Goal: Task Accomplishment & Management: Use online tool/utility

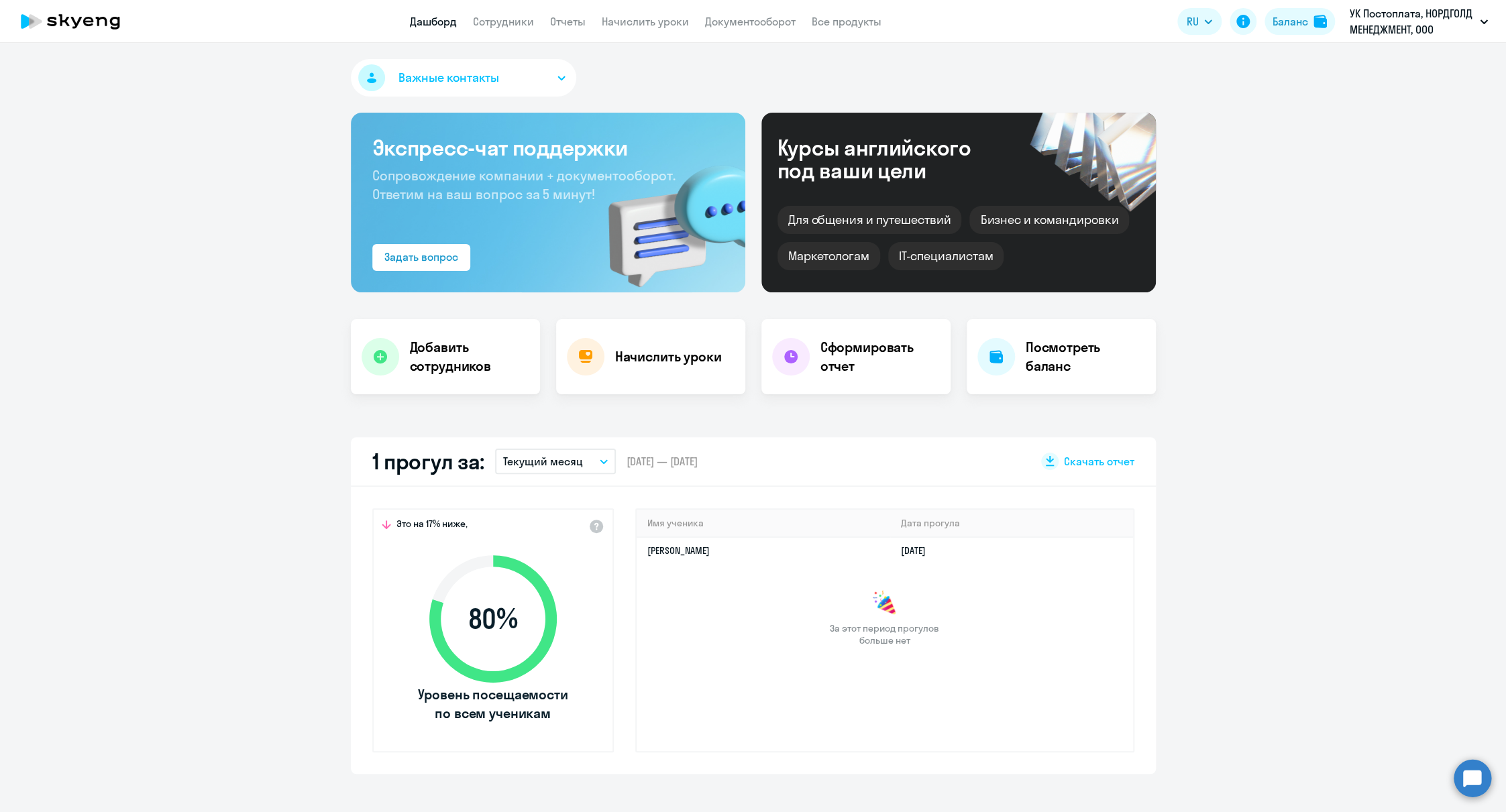
click at [623, 21] on link "Начислить уроки" at bounding box center [645, 22] width 87 height 13
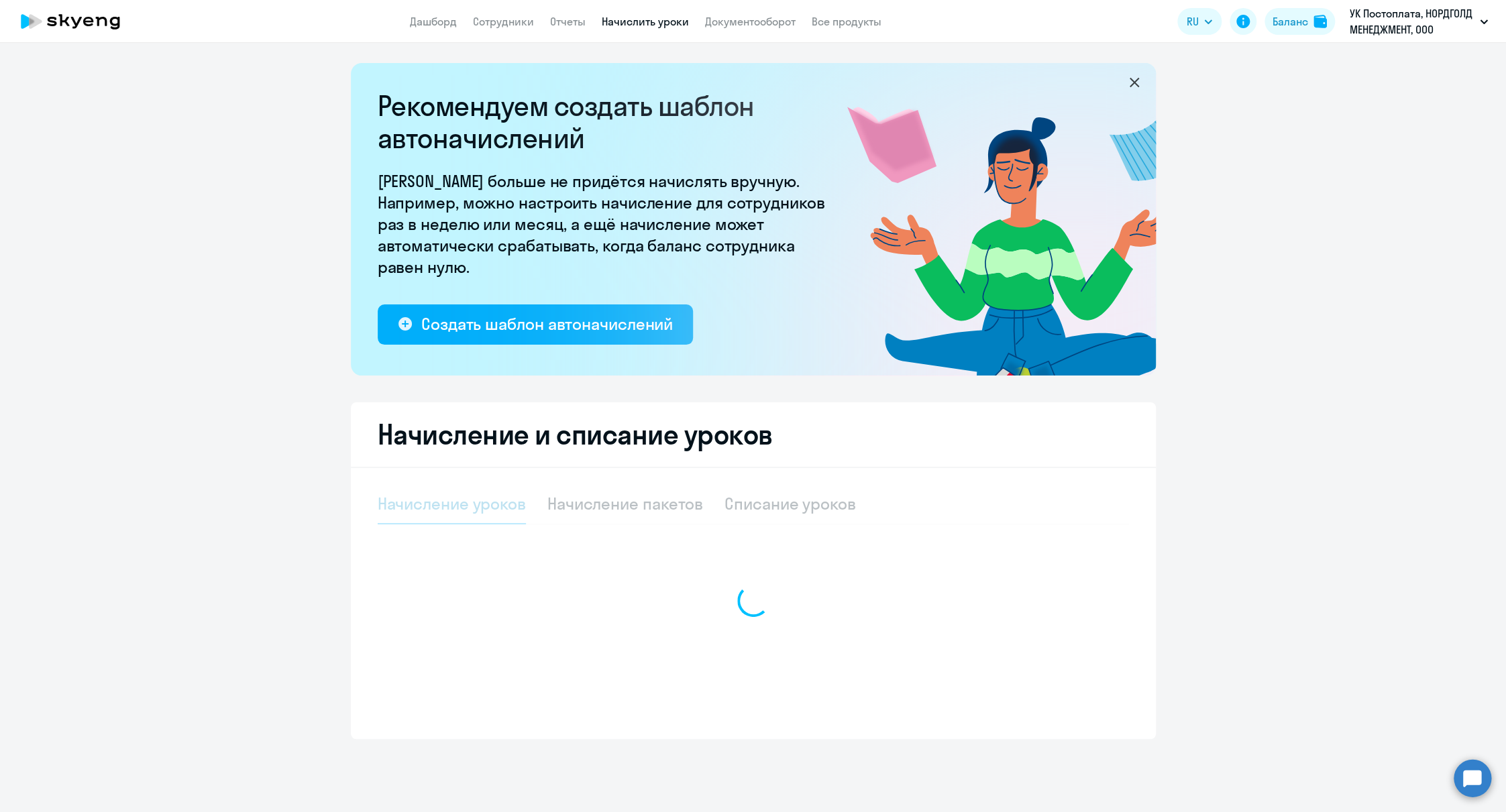
select select "10"
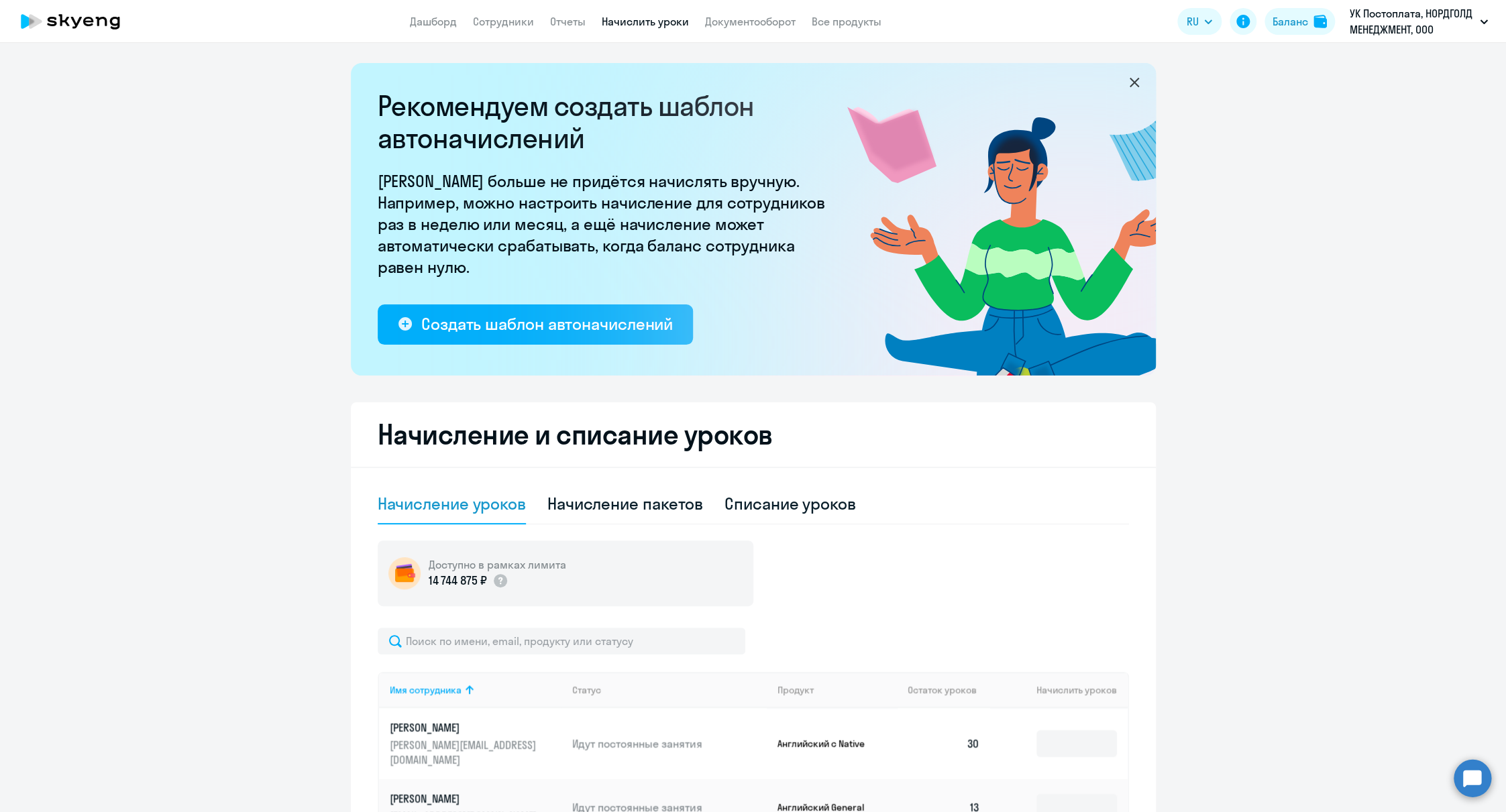
click at [592, 501] on div "Начисление пакетов" at bounding box center [625, 503] width 156 height 21
select select "10"
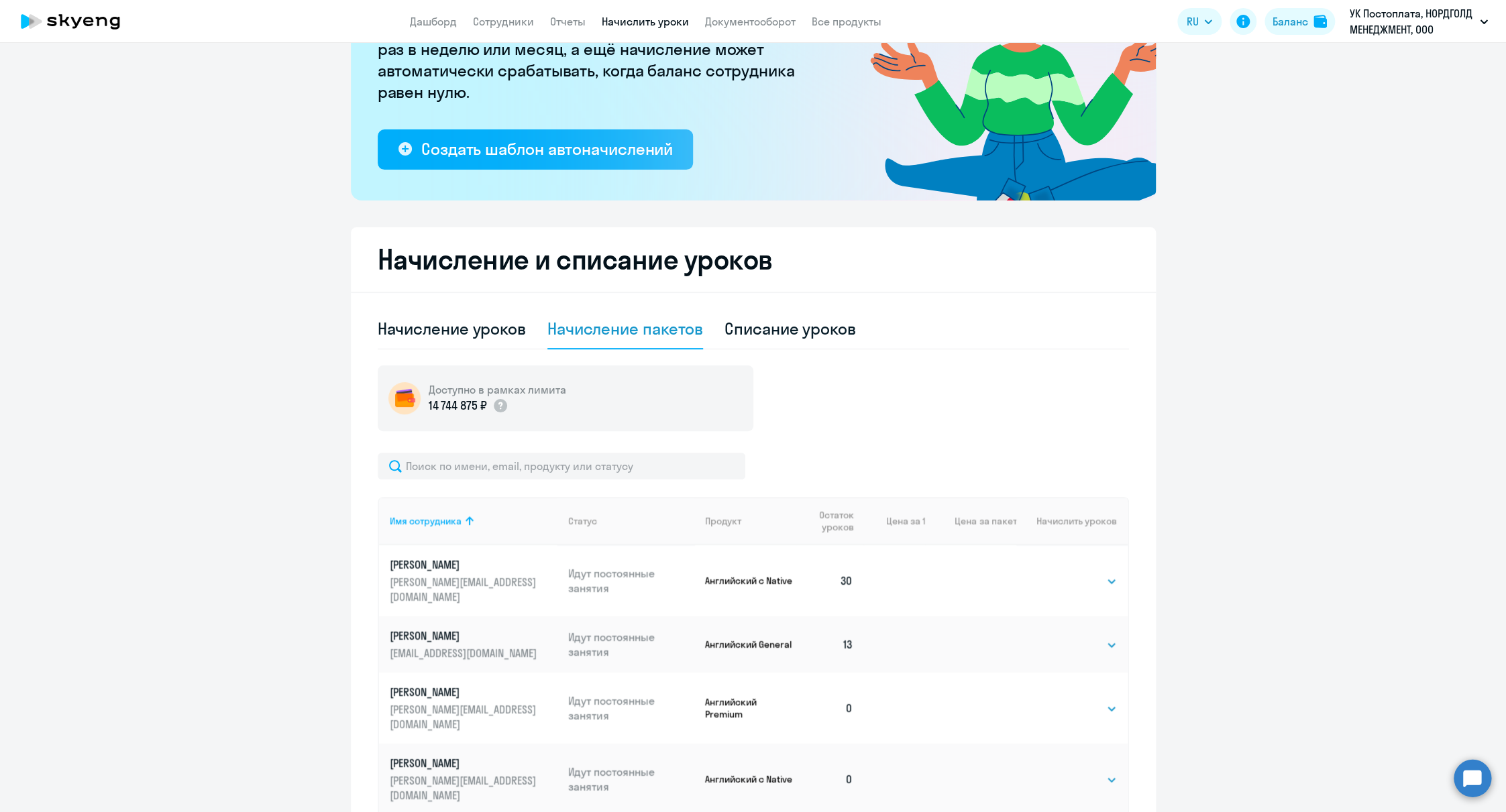
scroll to position [182, 0]
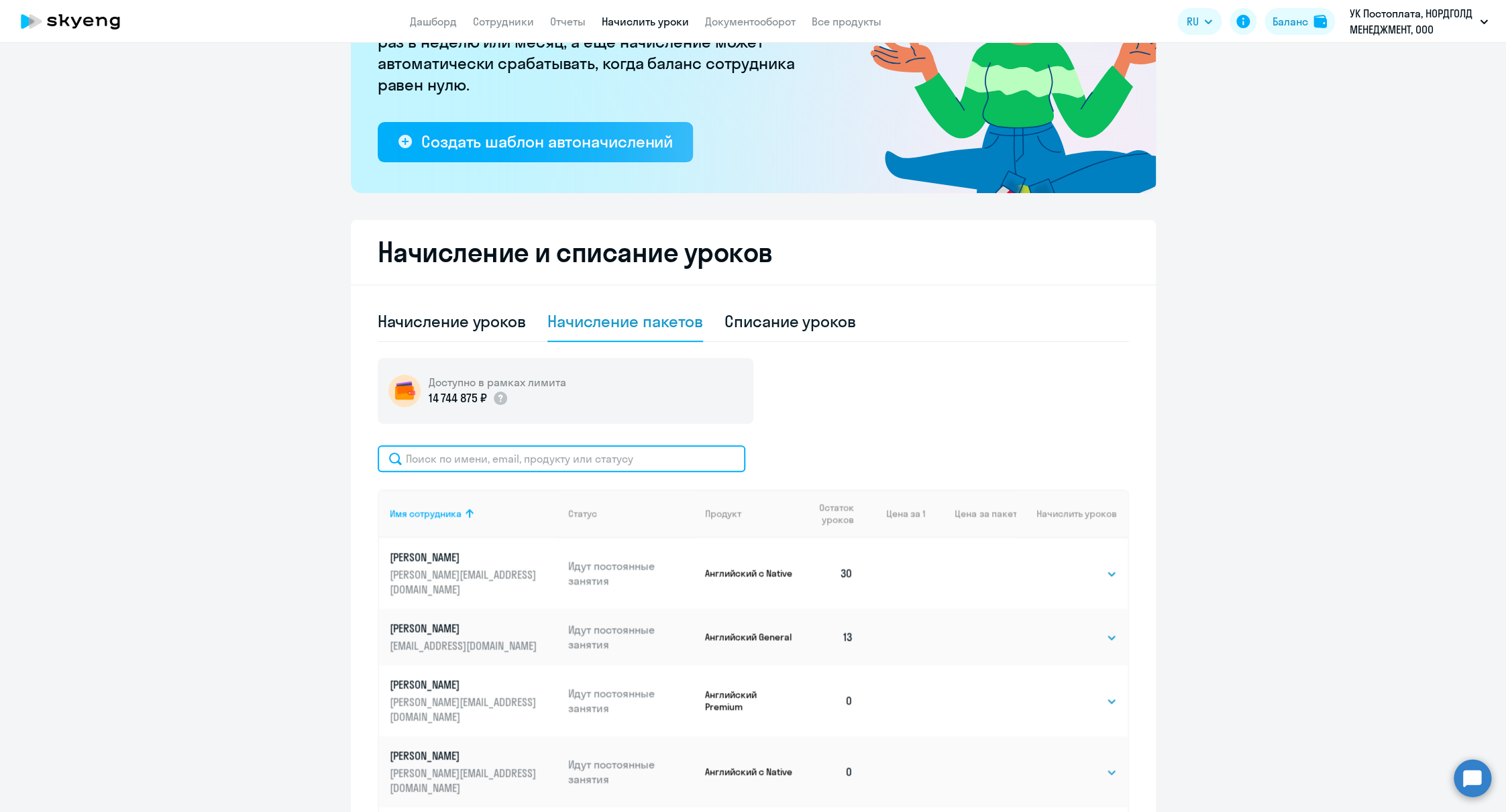
click at [531, 453] on input "text" at bounding box center [562, 459] width 368 height 27
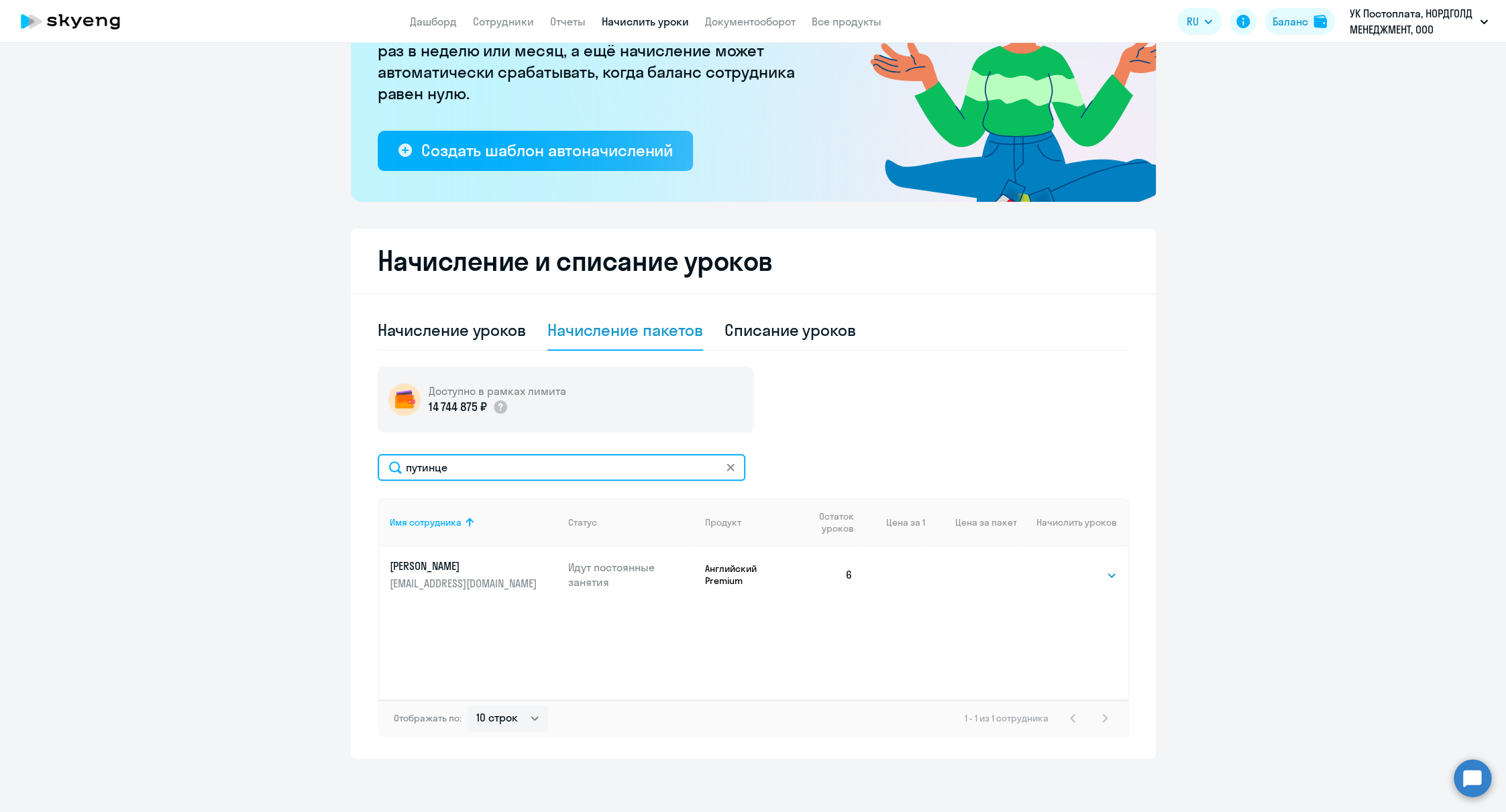
scroll to position [174, 0]
type input "путинце"
click at [1055, 576] on td "Выбрать 4 8 16 32 64 Выбрать" at bounding box center [1071, 574] width 110 height 56
click at [1067, 578] on select "Выбрать 4 8 16 32 64" at bounding box center [1089, 575] width 55 height 16
select select "32"
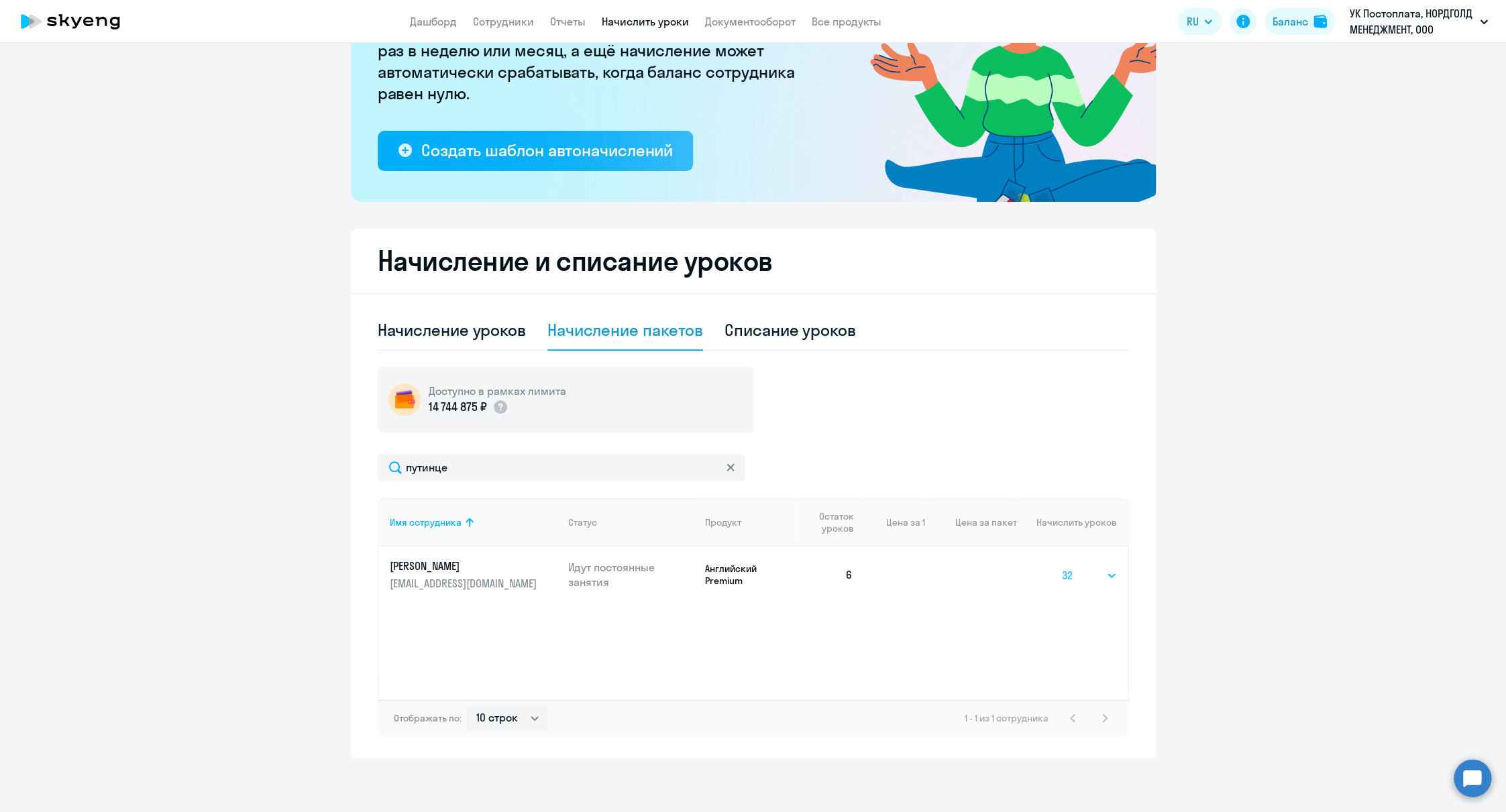
click at [1062, 567] on select "Выбрать 4 8 16 32 64" at bounding box center [1089, 575] width 55 height 16
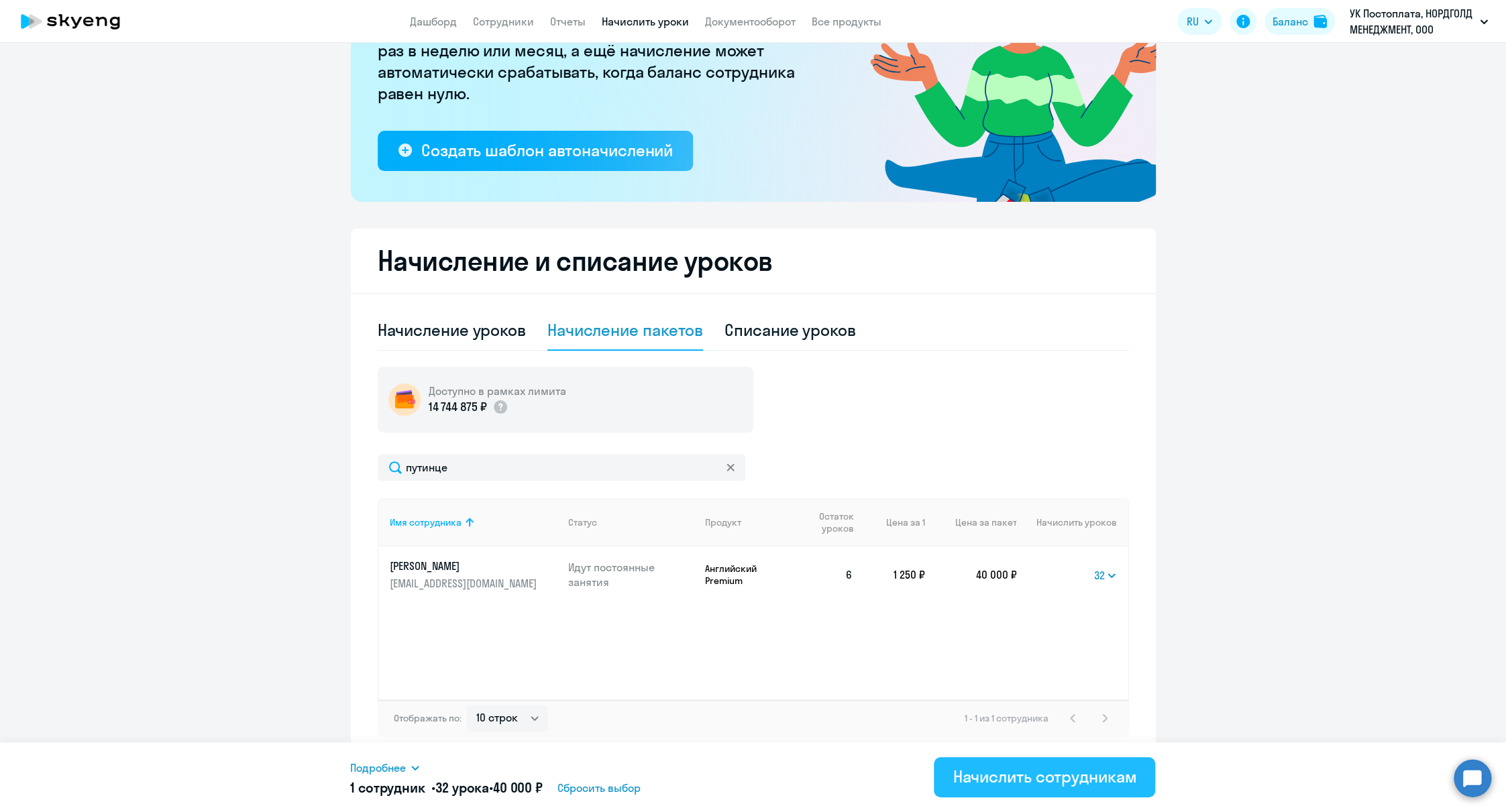
click at [1042, 776] on div "Начислить сотрудникам" at bounding box center [1045, 777] width 184 height 21
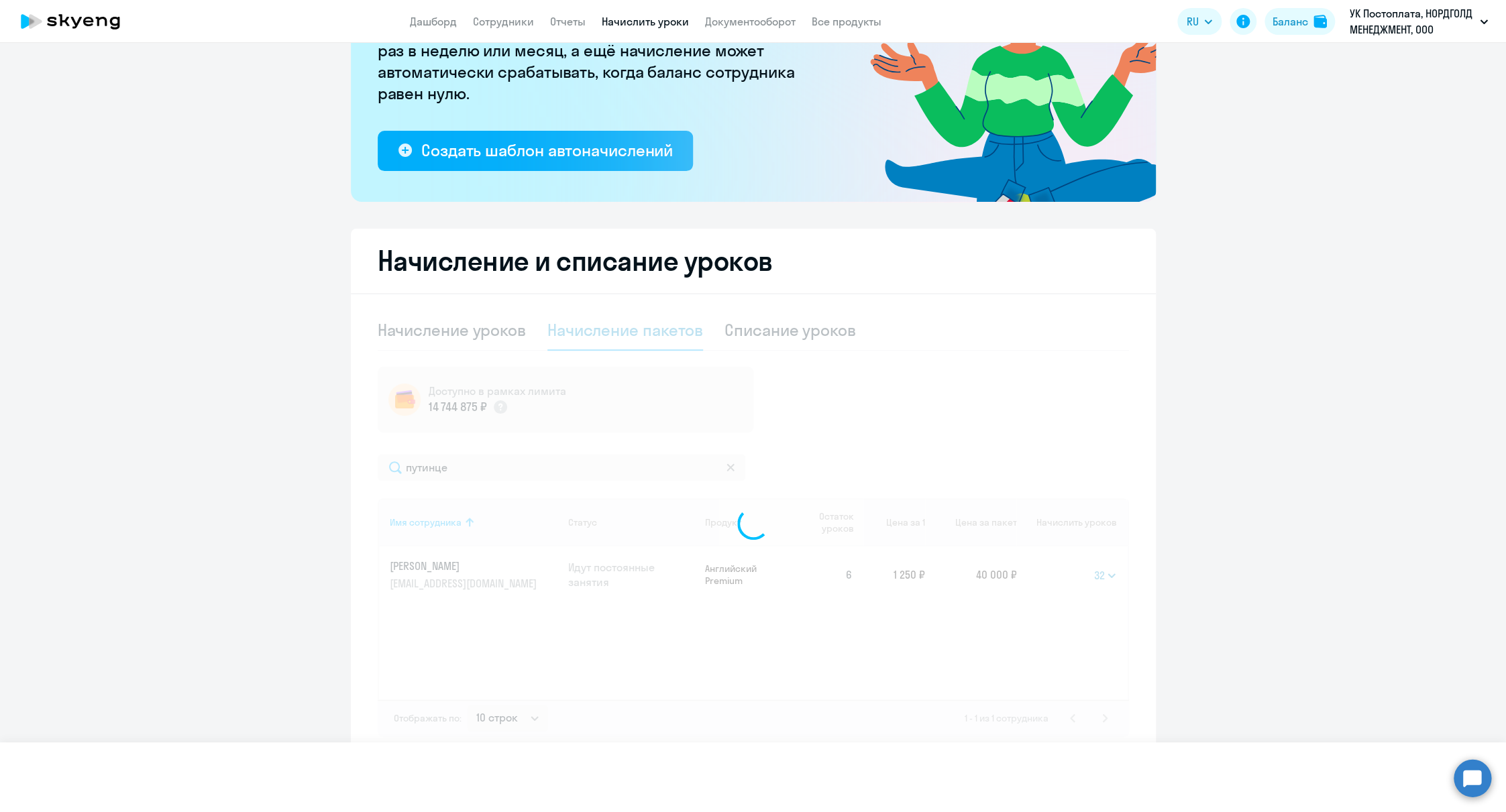
select select
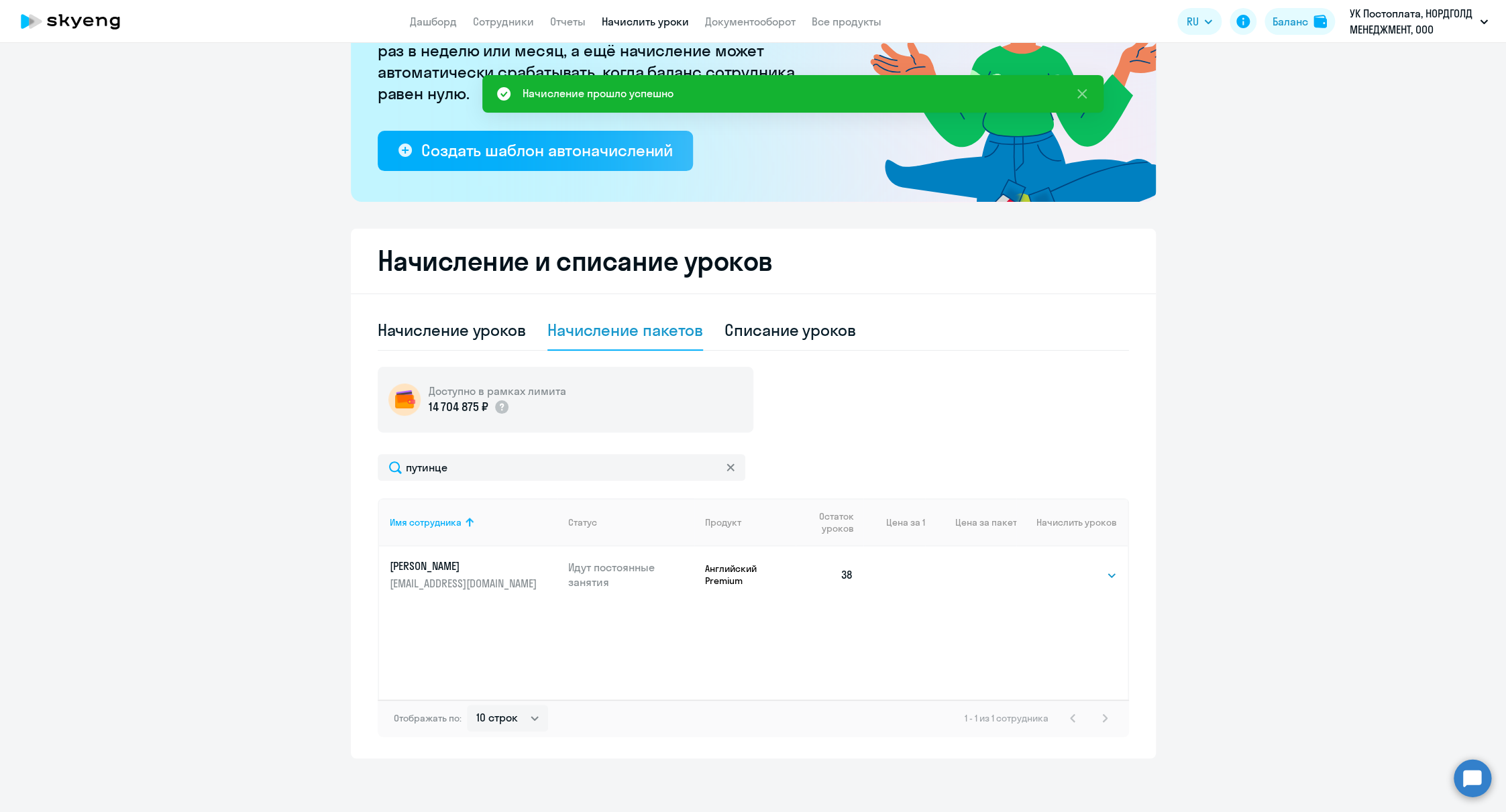
click at [408, 22] on app-header "Дашборд Сотрудники Отчеты Начислить уроки Документооборот Все продукты Дашборд …" at bounding box center [753, 21] width 1506 height 43
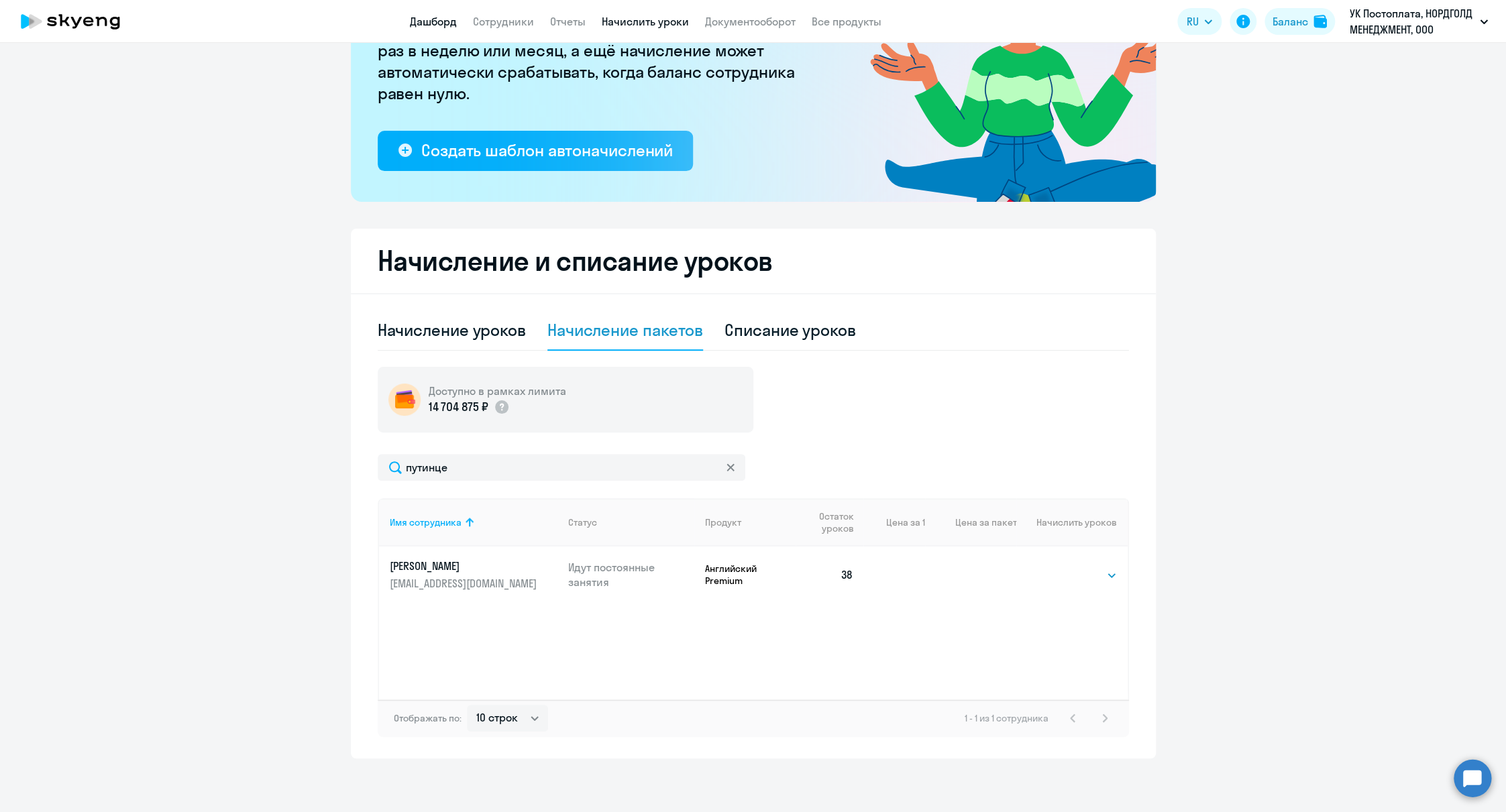
click at [417, 22] on link "Дашборд" at bounding box center [433, 22] width 47 height 13
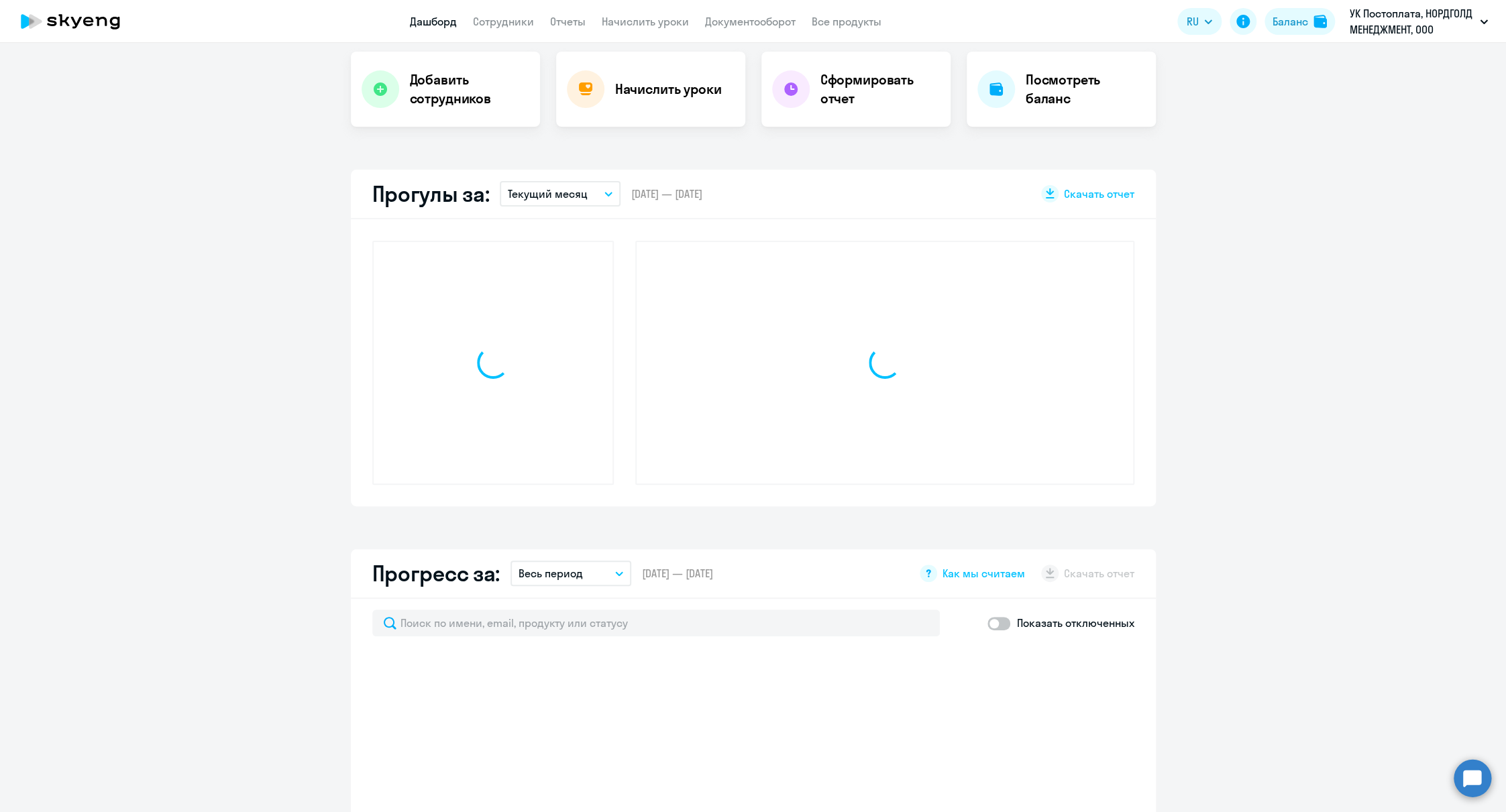
scroll to position [267, 0]
